Goal: Task Accomplishment & Management: Manage account settings

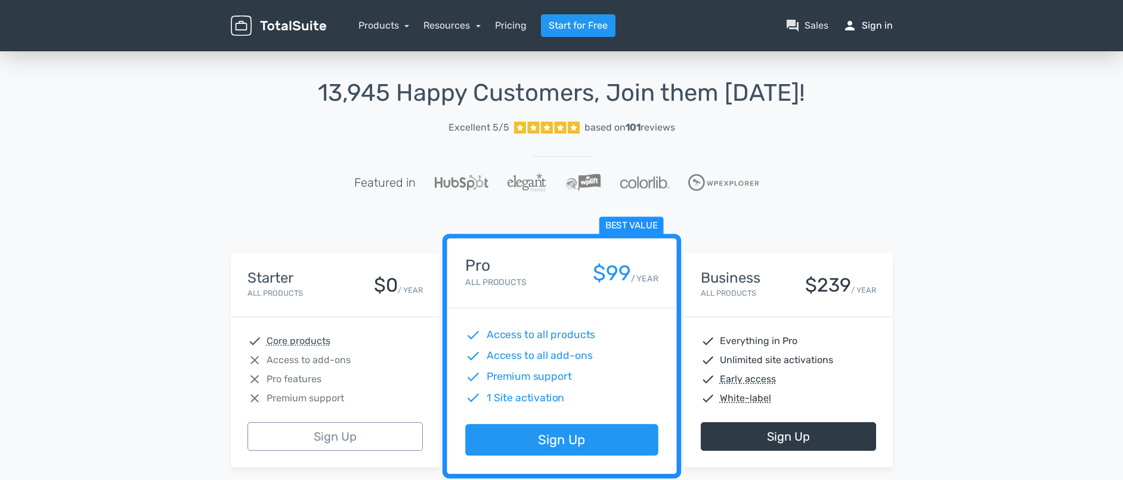
click at [882, 26] on link "person Sign in" at bounding box center [868, 25] width 50 height 14
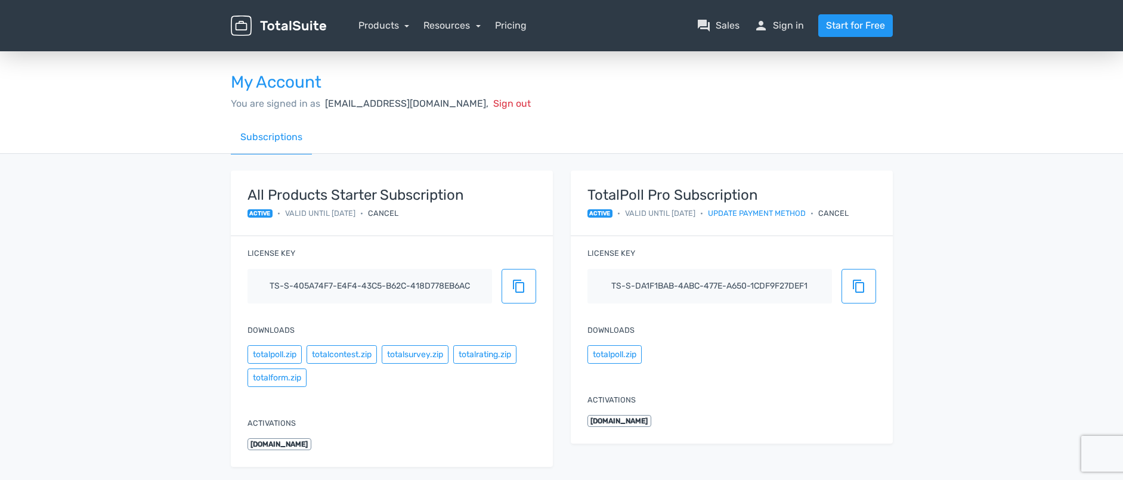
click at [849, 214] on div "Cancel" at bounding box center [833, 213] width 30 height 11
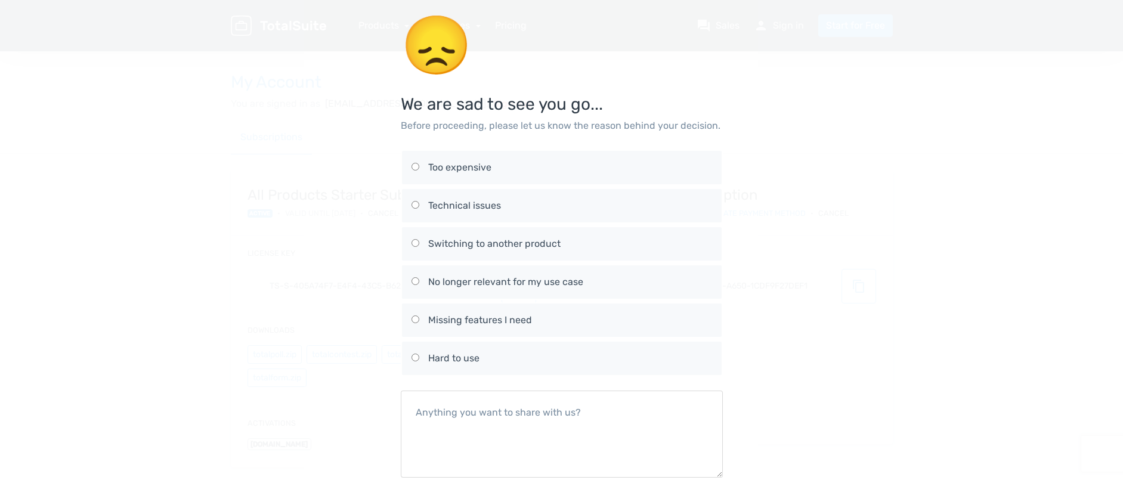
scroll to position [73, 0]
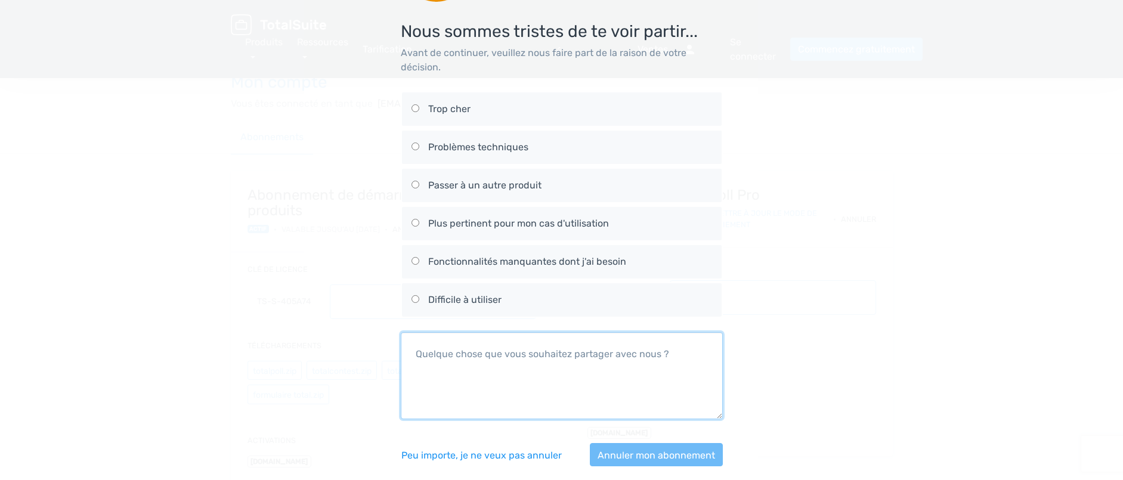
click at [462, 359] on textarea at bounding box center [562, 375] width 322 height 87
type textarea "ق"
type textarea "rien"
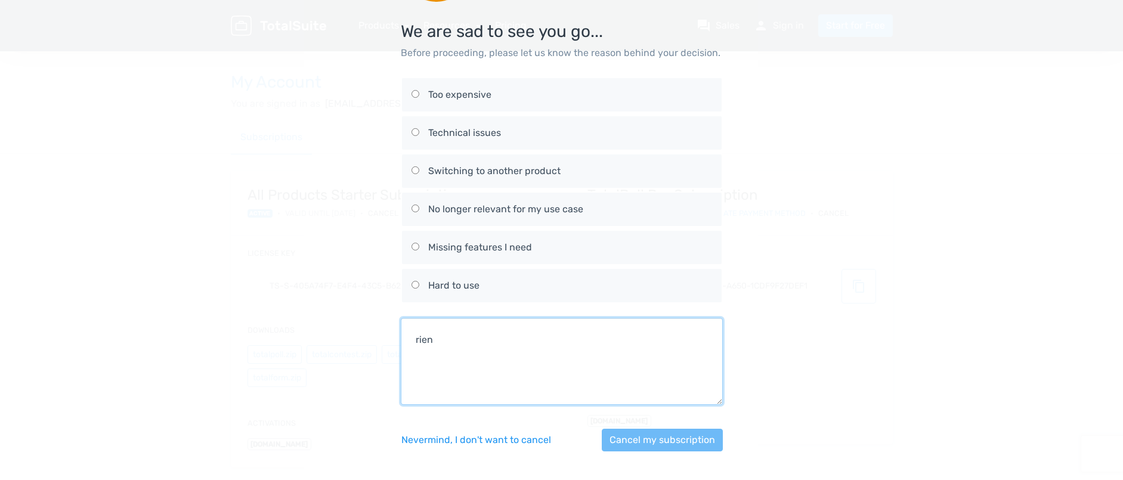
click at [437, 340] on textarea "rien" at bounding box center [562, 361] width 322 height 87
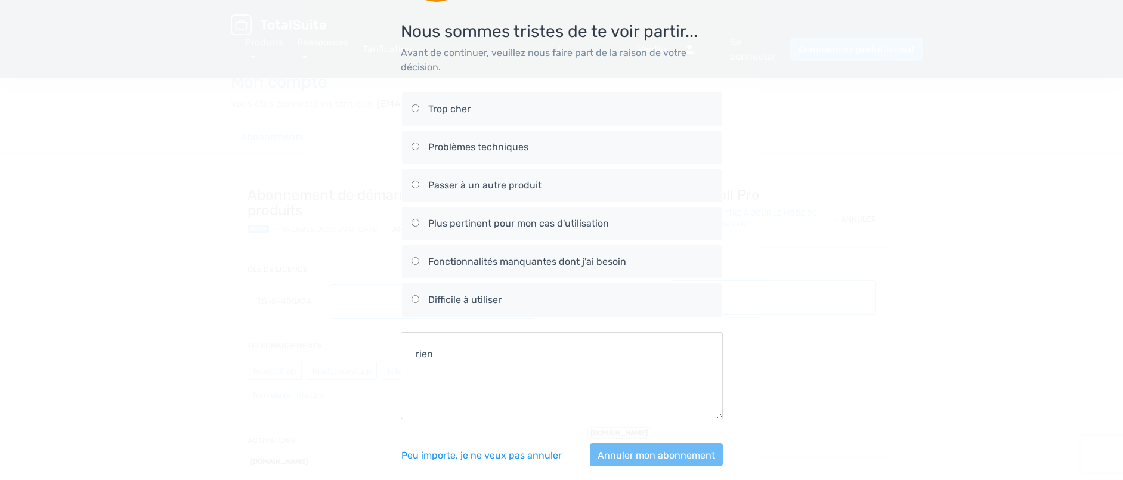
click at [417, 260] on input "Fonctionnalités manquantes dont j'ai besoin" at bounding box center [416, 261] width 8 height 8
radio input "true"
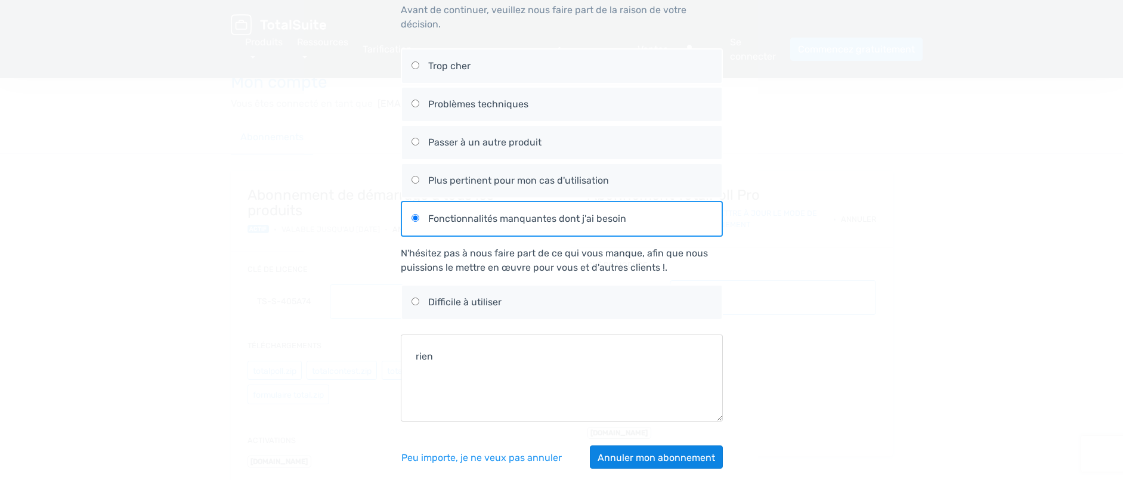
scroll to position [134, 0]
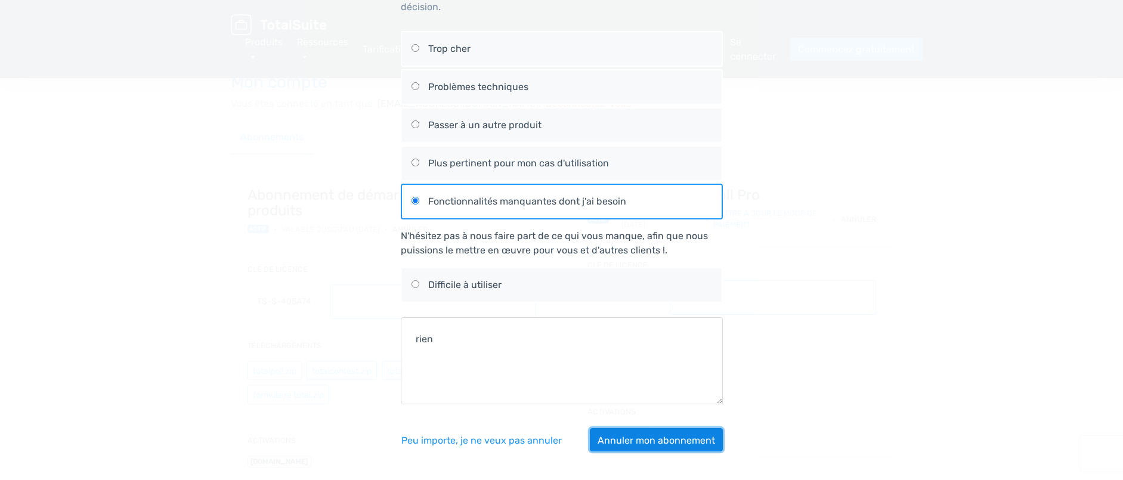
click at [651, 435] on font "Annuler mon abonnement" at bounding box center [656, 439] width 117 height 11
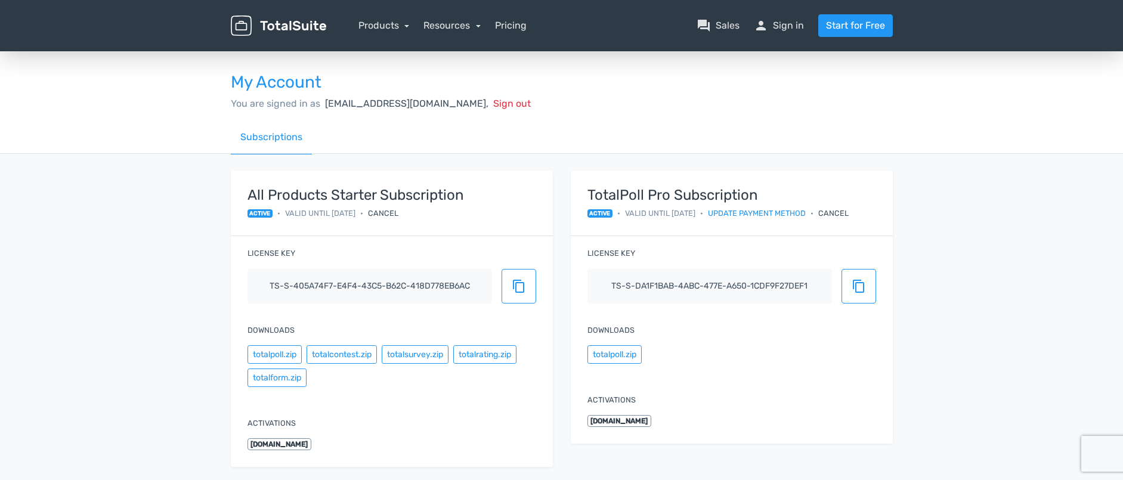
click at [849, 211] on div "Cancel" at bounding box center [833, 213] width 30 height 11
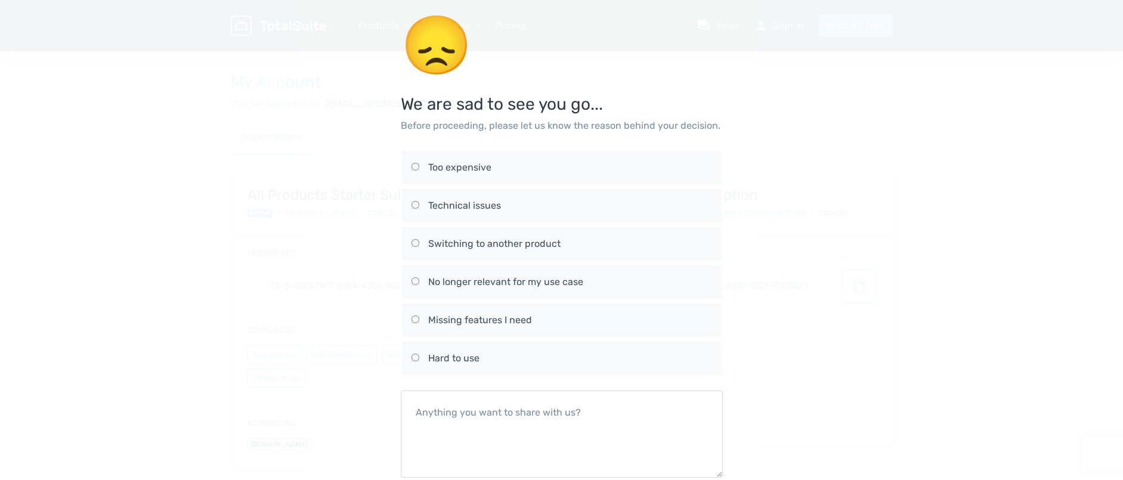
click at [412, 318] on input "Missing features I need" at bounding box center [416, 320] width 8 height 8
radio input "true"
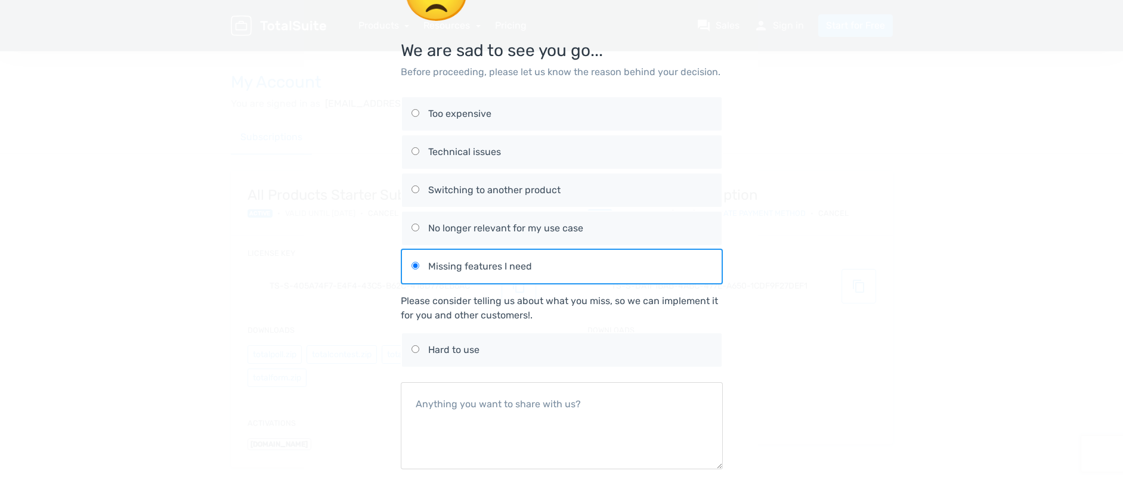
scroll to position [118, 0]
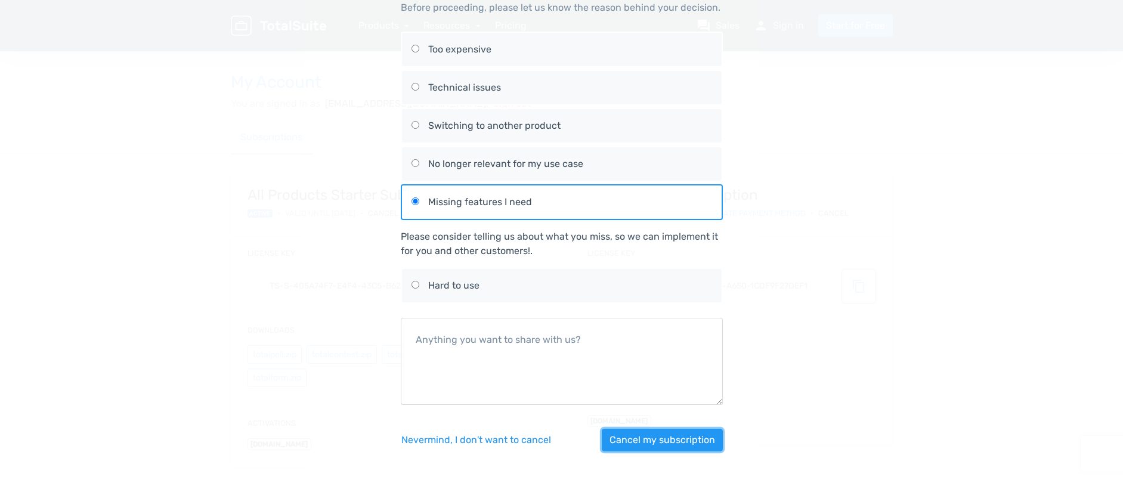
click at [647, 440] on button "Cancel my subscription" at bounding box center [662, 440] width 121 height 23
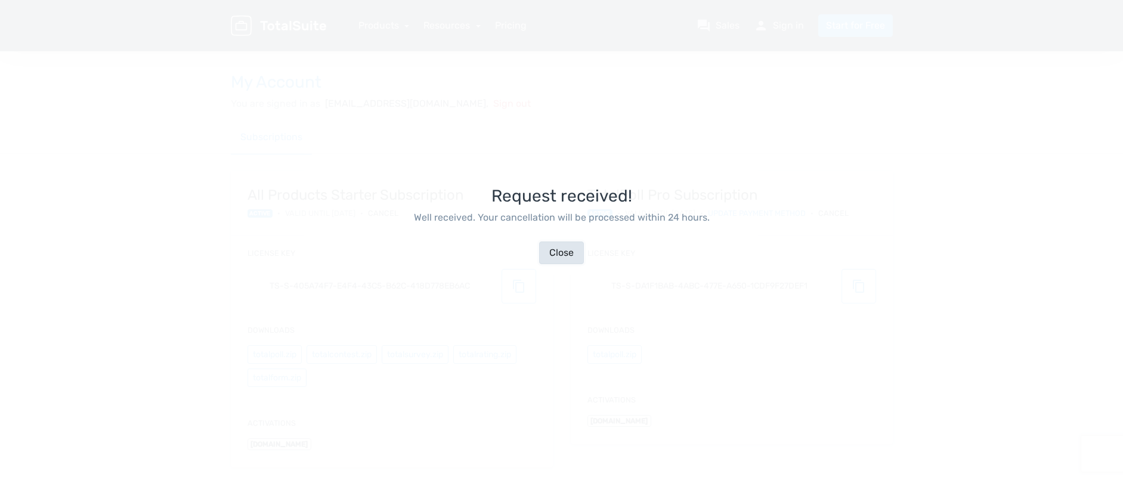
click at [576, 250] on button "Close" at bounding box center [561, 253] width 45 height 23
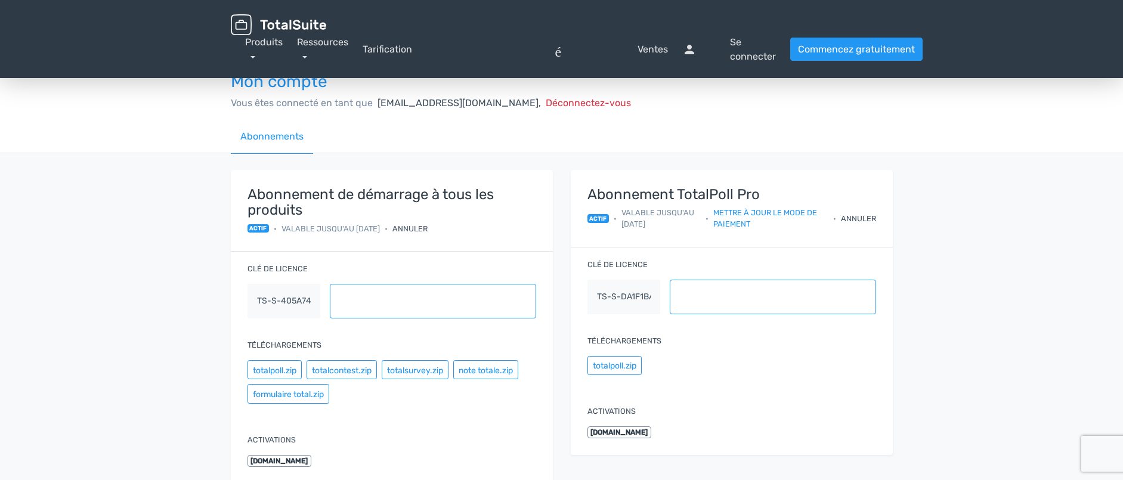
scroll to position [44, 0]
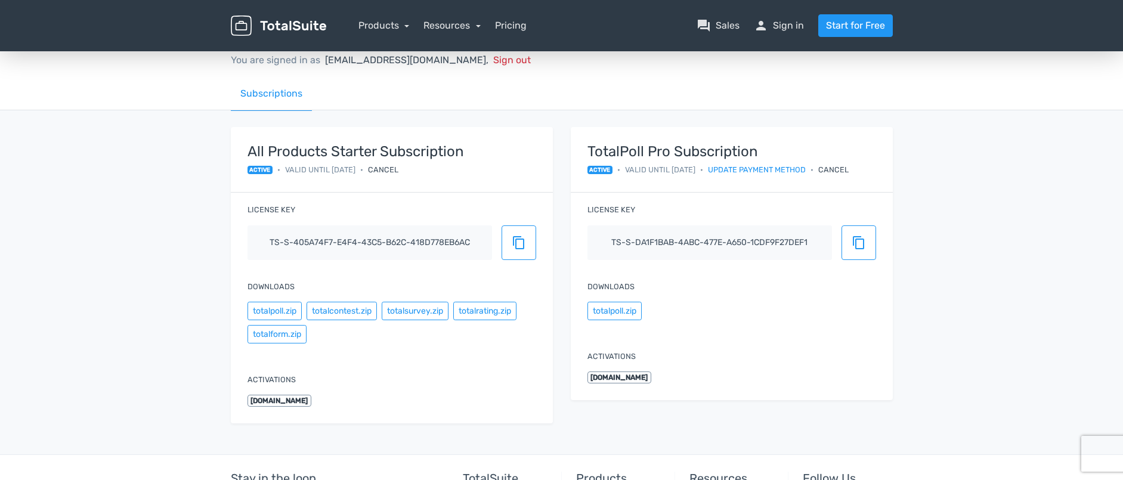
click at [847, 171] on div "Cancel" at bounding box center [833, 169] width 30 height 11
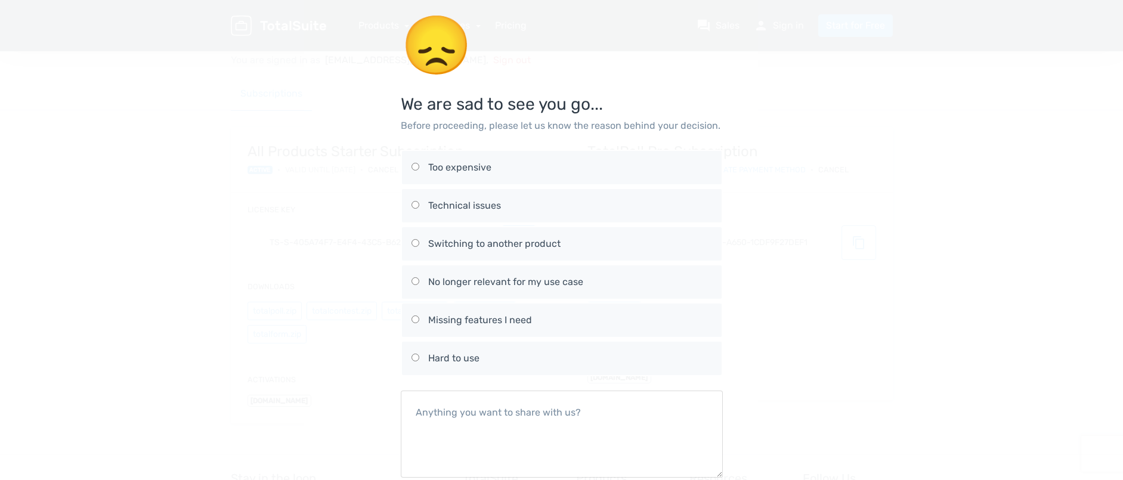
click at [416, 320] on input "Missing features I need" at bounding box center [416, 320] width 8 height 8
radio input "true"
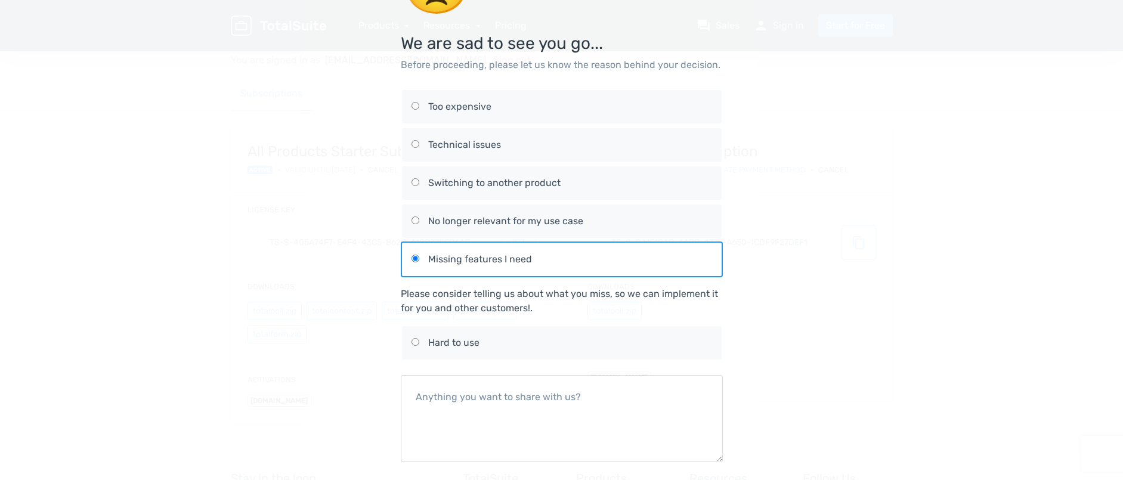
scroll to position [118, 0]
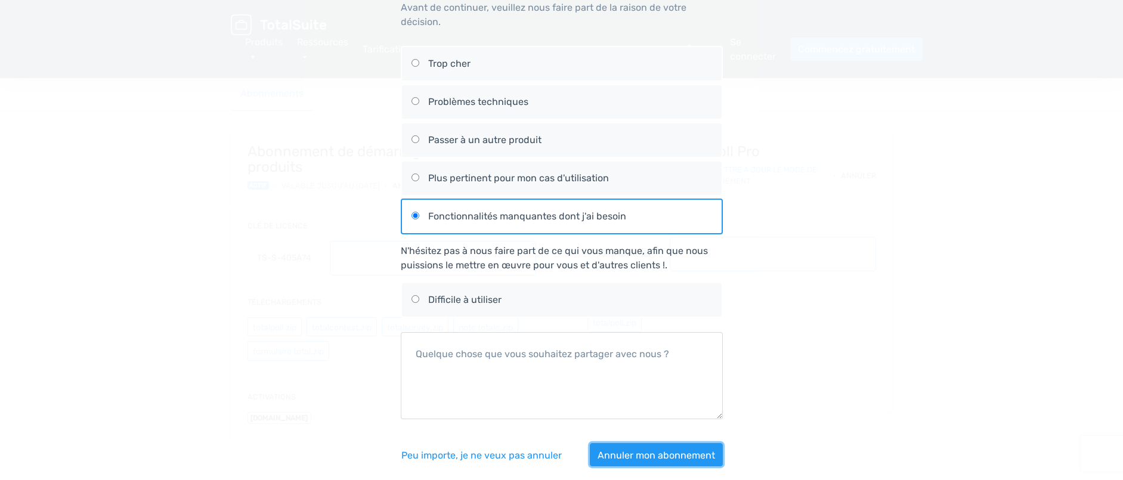
click at [636, 454] on font "Annuler mon abonnement" at bounding box center [656, 454] width 117 height 11
